Goal: Navigation & Orientation: Find specific page/section

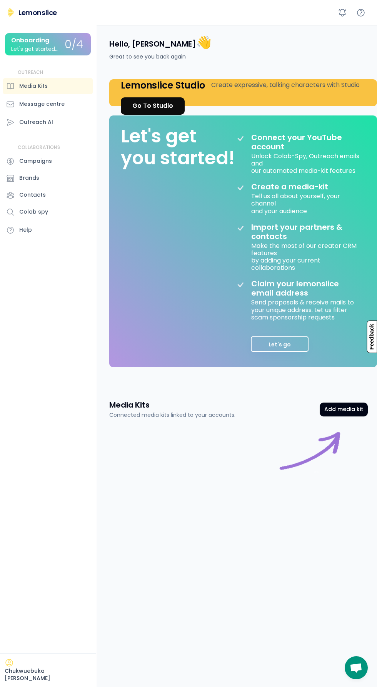
click at [331, 85] on div "Create expressive, talking characters with Studio" at bounding box center [285, 84] width 149 height 9
click at [87, 516] on div "Chukwuebuka [PERSON_NAME] Lemonslice Onboarding Let's get started... 0/4 OUTREA…" at bounding box center [48, 343] width 96 height 687
click at [160, 108] on div "Go To Studio" at bounding box center [152, 105] width 41 height 9
